Goal: Task Accomplishment & Management: Manage account settings

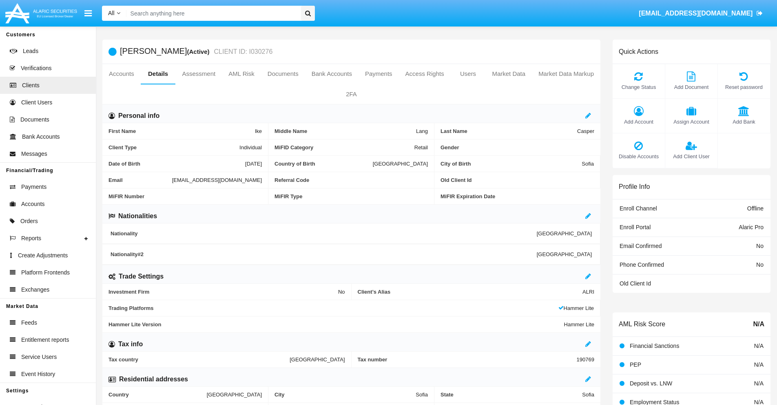
click at [691, 156] on span "Add Client User" at bounding box center [691, 157] width 44 height 8
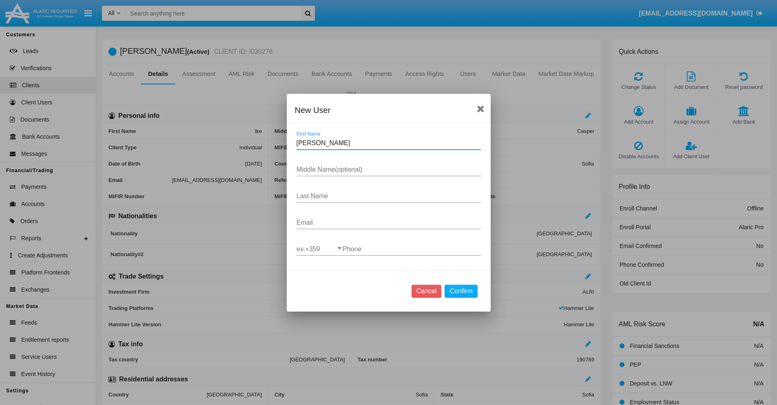
type input "[PERSON_NAME]"
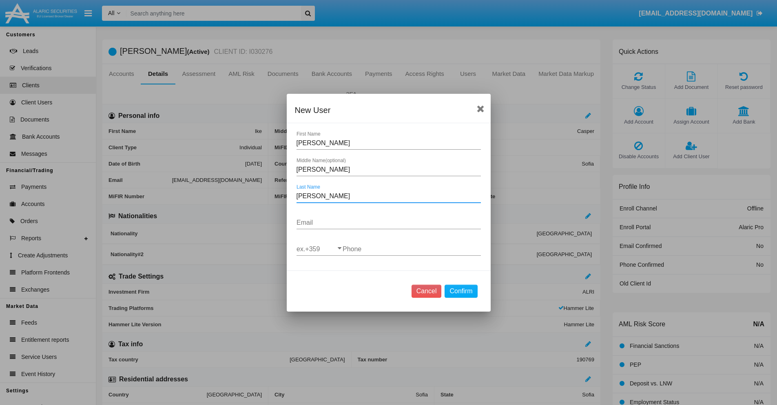
type input "[PERSON_NAME]"
type input "[EMAIL_ADDRESS][DOMAIN_NAME]"
click at [319, 249] on input "ex.+359" at bounding box center [319, 249] width 46 height 7
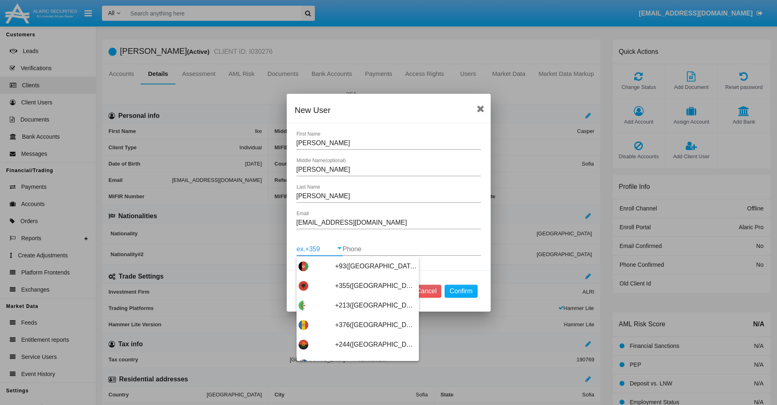
scroll to position [4339, 0]
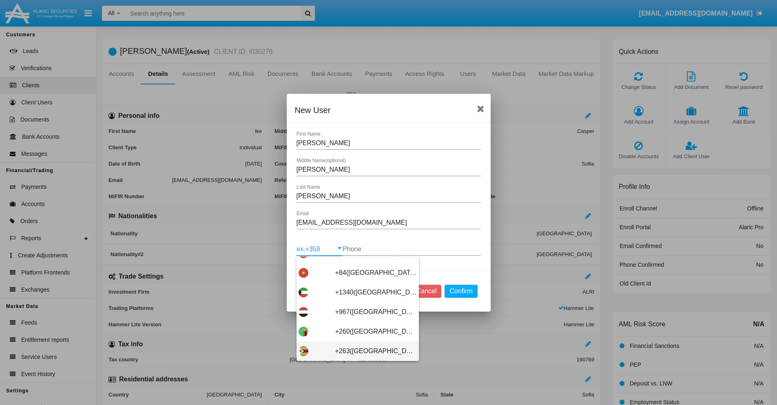
click at [354, 351] on span "+263([GEOGRAPHIC_DATA])" at bounding box center [376, 351] width 82 height 20
type input "+263([GEOGRAPHIC_DATA])"
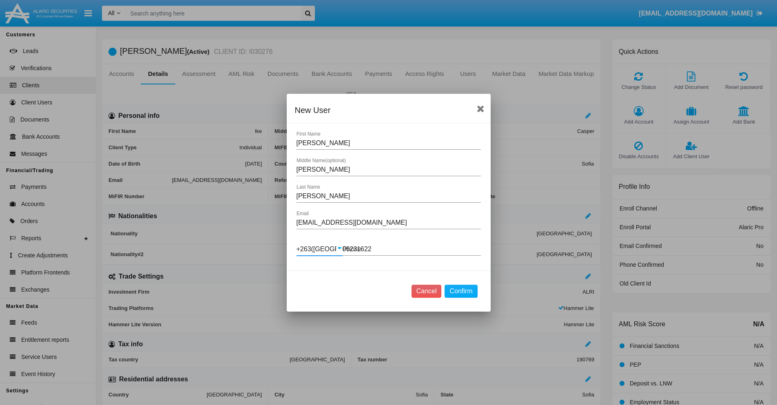
type input "062316220"
click at [461, 291] on button "Confirm" at bounding box center [461, 291] width 33 height 13
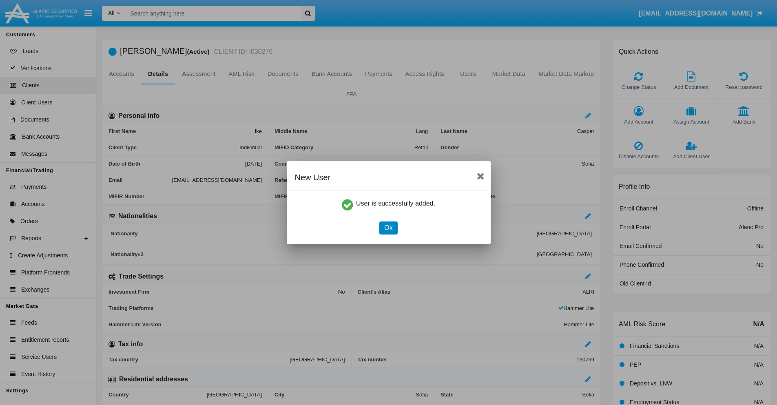
click at [388, 228] on button "Ok" at bounding box center [388, 227] width 18 height 13
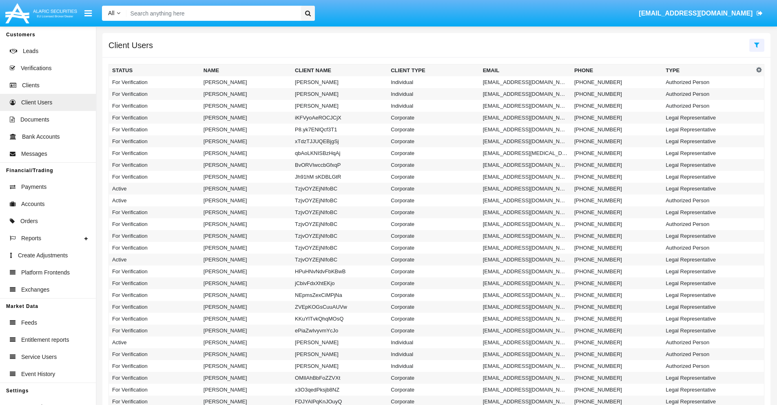
click at [757, 44] on icon at bounding box center [756, 45] width 5 height 7
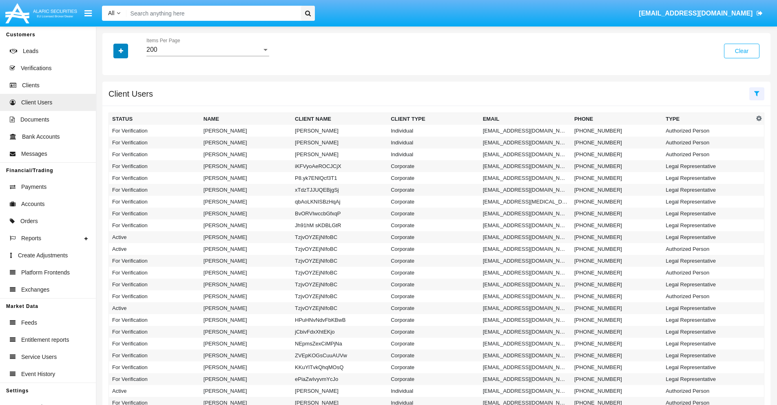
click at [121, 51] on icon "button" at bounding box center [121, 51] width 4 height 6
click at [127, 103] on span "Email" at bounding box center [127, 103] width 16 height 10
click at [112, 106] on input "Email" at bounding box center [112, 106] width 0 height 0
checkbox input "true"
click at [121, 51] on icon "button" at bounding box center [121, 51] width 4 height 6
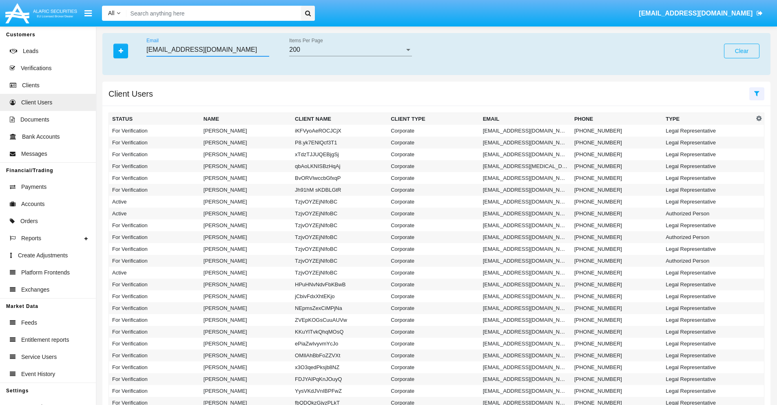
click at [208, 50] on input "c_fll6t@gzwozf.y14k2v.cn" at bounding box center [207, 49] width 123 height 7
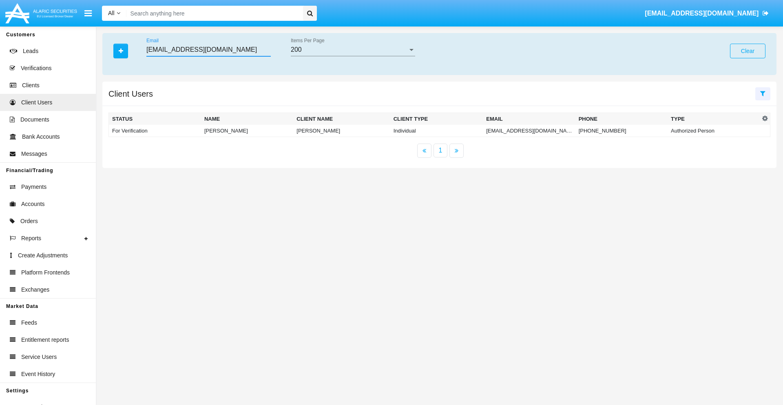
type input "c_fll6t@gzwozf.y14k2v.cn"
click at [529, 131] on td "c_fll6t@gzwozf.y14k2v.cn" at bounding box center [529, 131] width 92 height 12
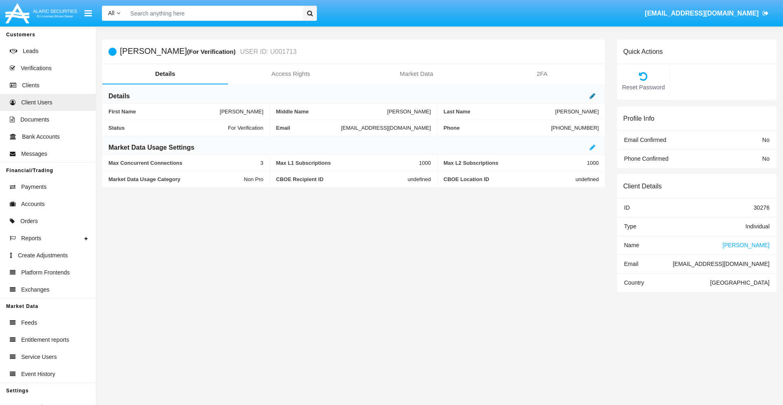
click at [593, 96] on icon at bounding box center [593, 96] width 6 height 7
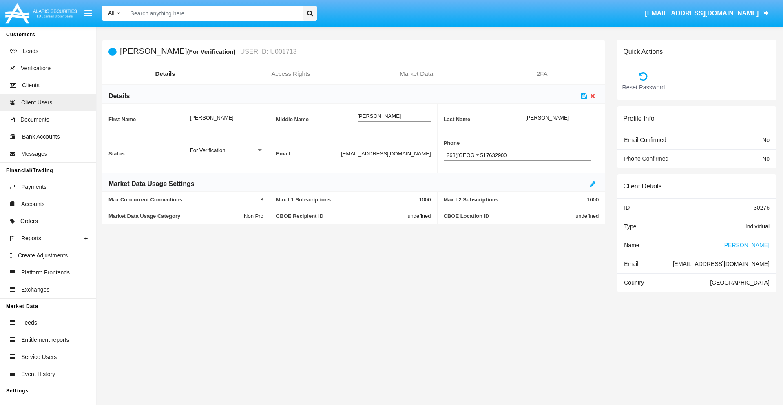
click at [226, 150] on div "For Verification" at bounding box center [223, 150] width 66 height 7
click at [226, 170] on span "Verified" at bounding box center [220, 171] width 60 height 16
click at [584, 96] on icon at bounding box center [584, 96] width 6 height 7
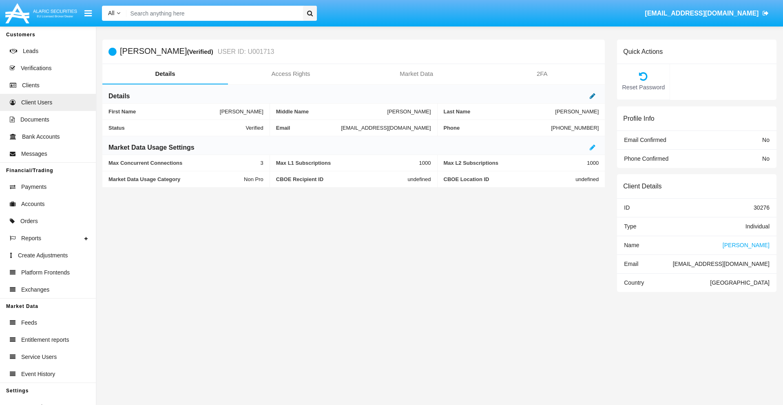
click at [593, 96] on icon at bounding box center [593, 96] width 6 height 7
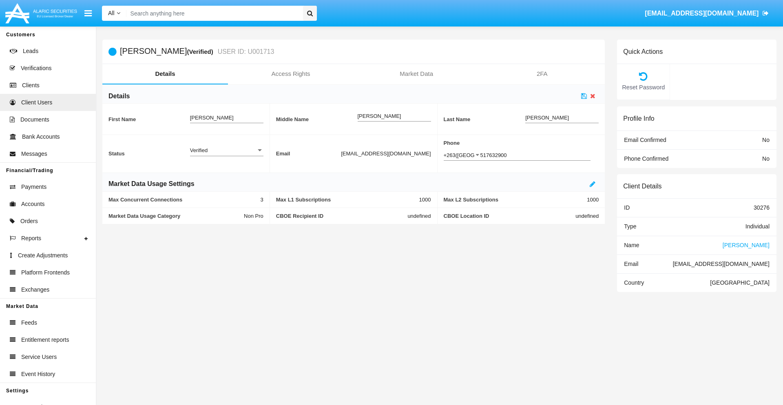
click at [226, 150] on div "Verified" at bounding box center [223, 150] width 66 height 7
click at [226, 155] on span "Active" at bounding box center [226, 155] width 73 height 16
click at [584, 96] on icon at bounding box center [584, 96] width 6 height 7
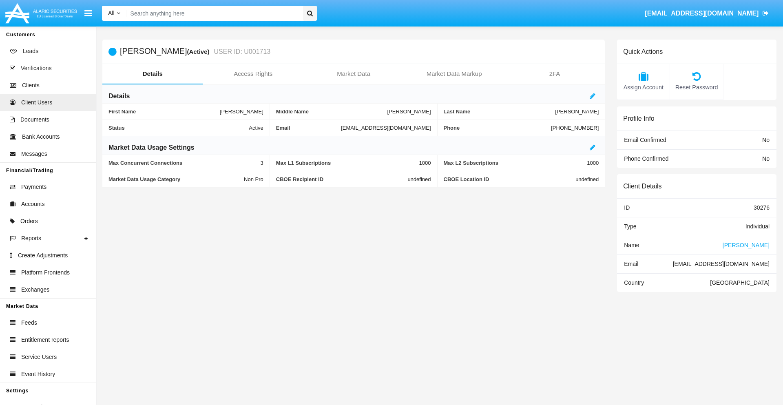
click at [631, 245] on span "Name" at bounding box center [631, 245] width 15 height 7
